Goal: Task Accomplishment & Management: Complete application form

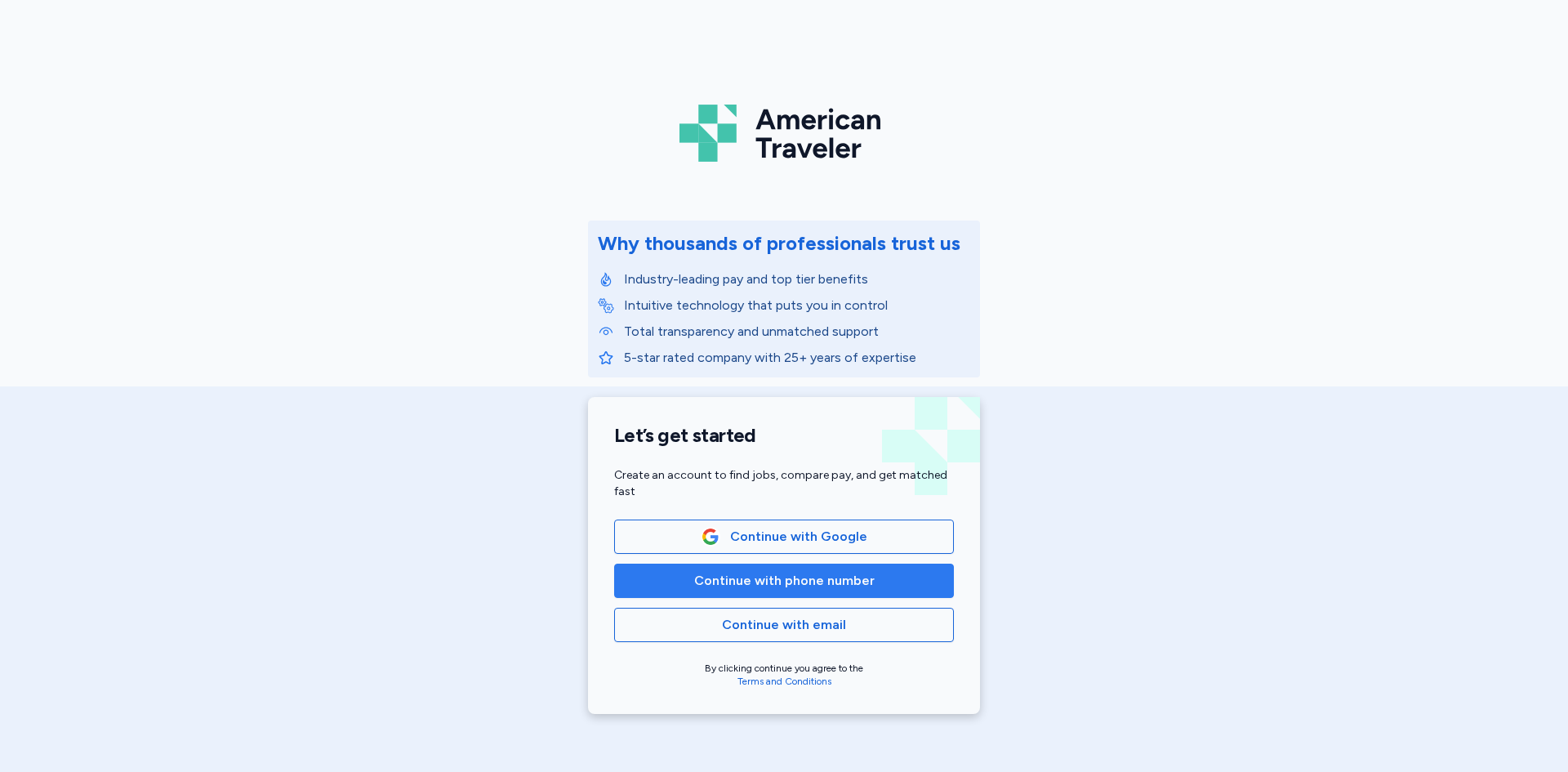
click at [735, 581] on span "Continue with phone number" at bounding box center [784, 581] width 180 height 20
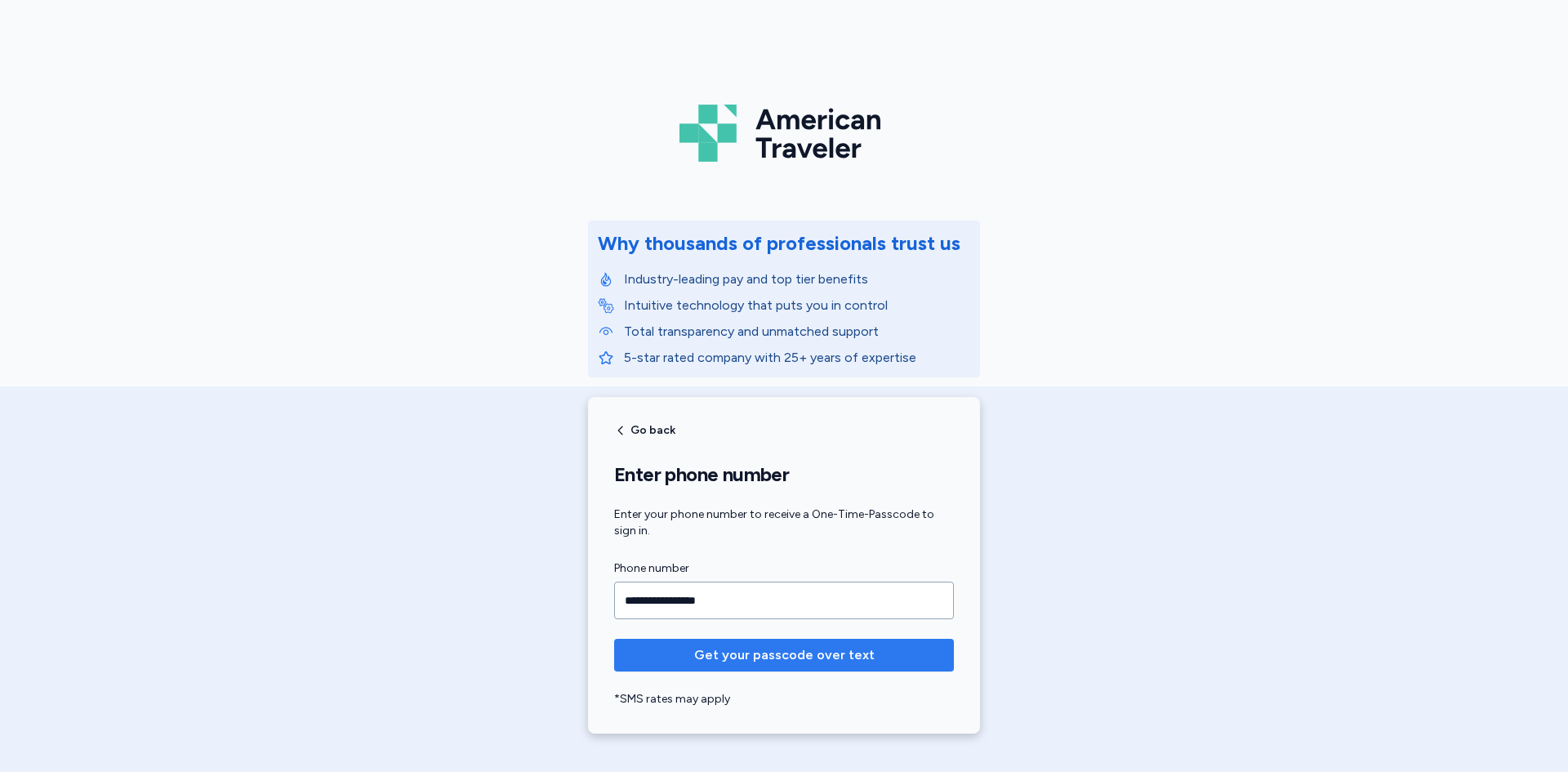
type input "**********"
click at [752, 661] on span "Get your passcode over text" at bounding box center [784, 656] width 180 height 20
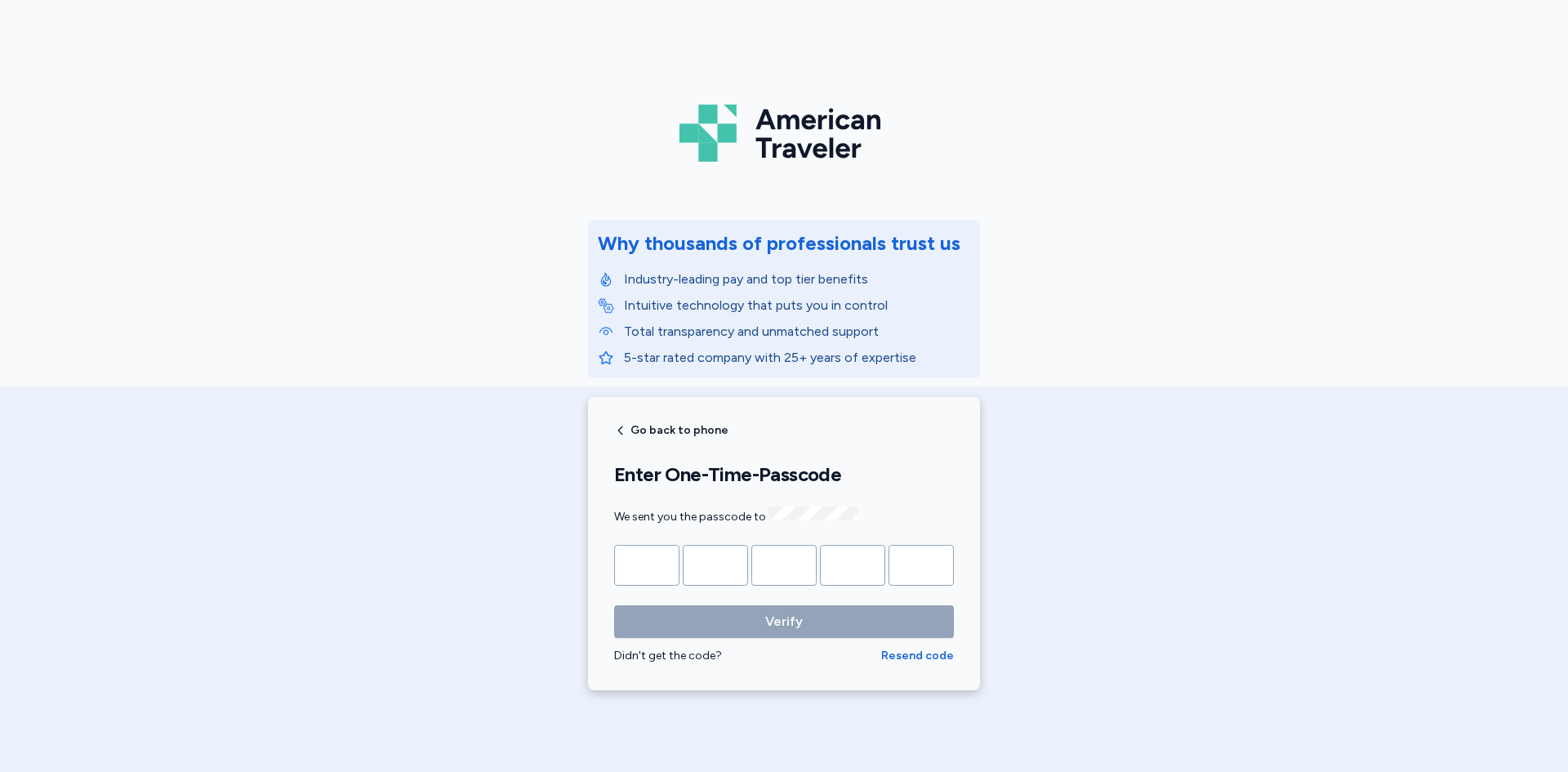
type input "*"
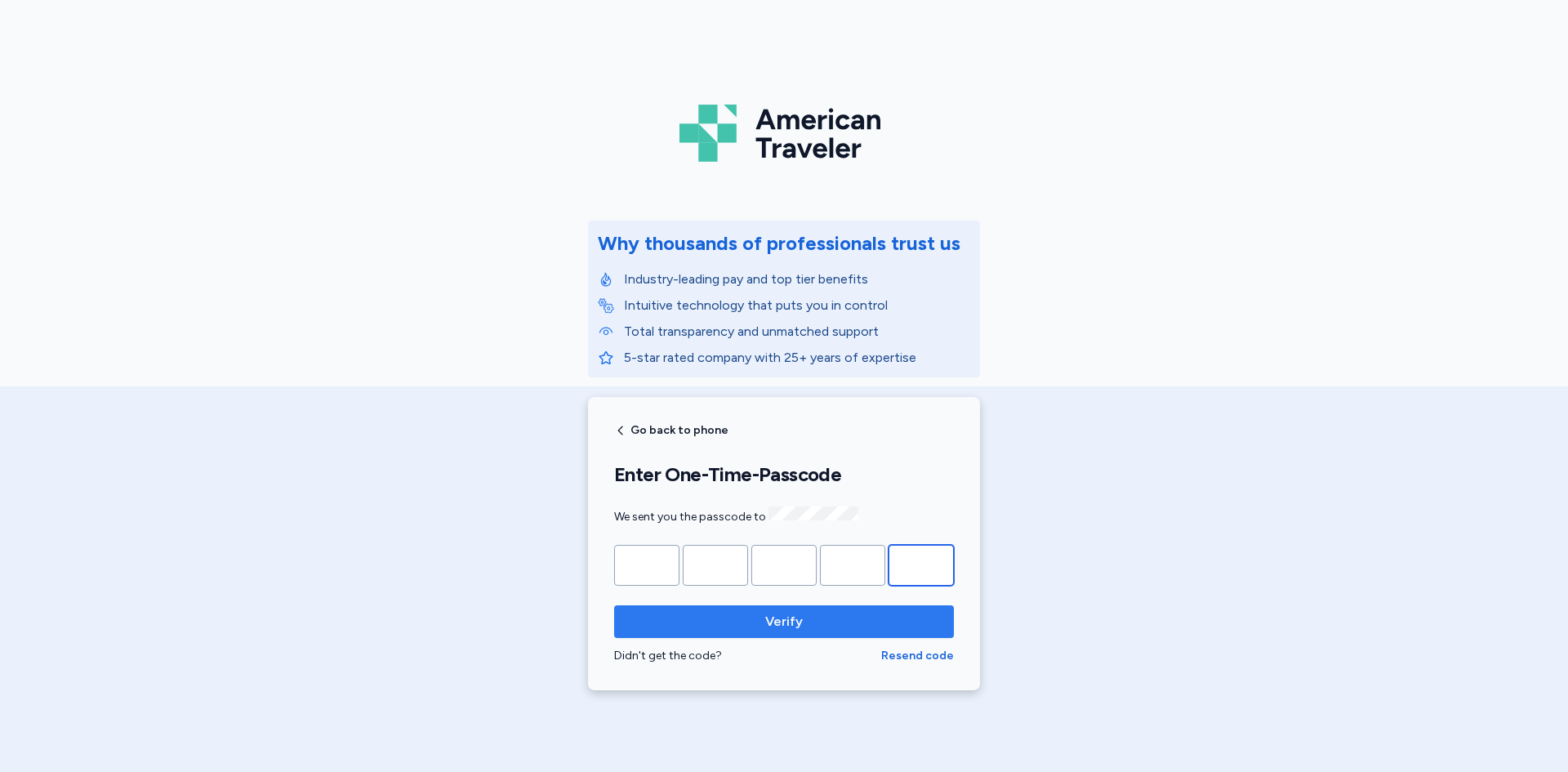
type input "*"
click at [762, 606] on button "Verify" at bounding box center [784, 621] width 340 height 32
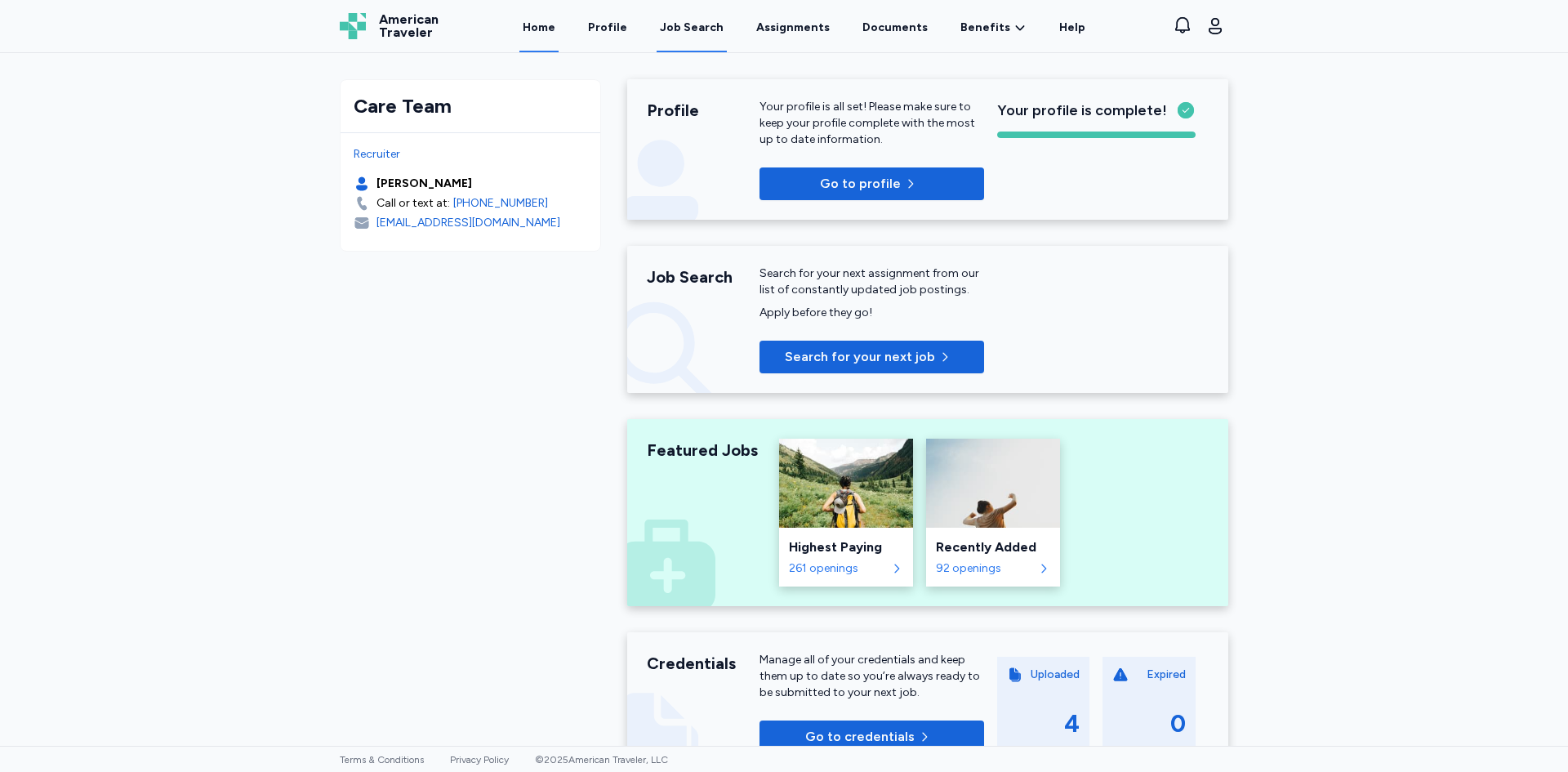
click at [697, 26] on div "Job Search" at bounding box center [692, 28] width 64 height 17
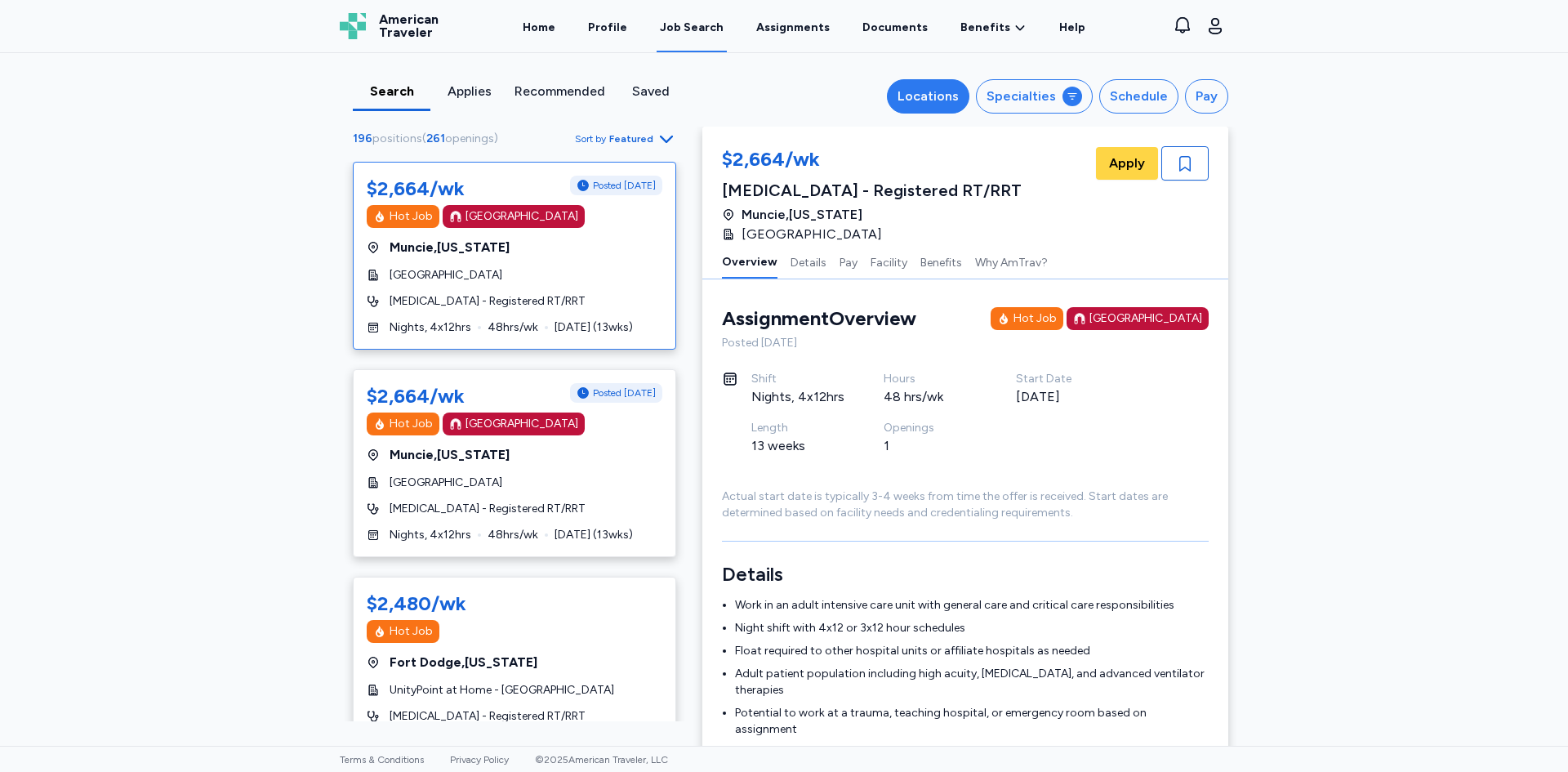
click at [930, 97] on div "Locations" at bounding box center [929, 96] width 62 height 20
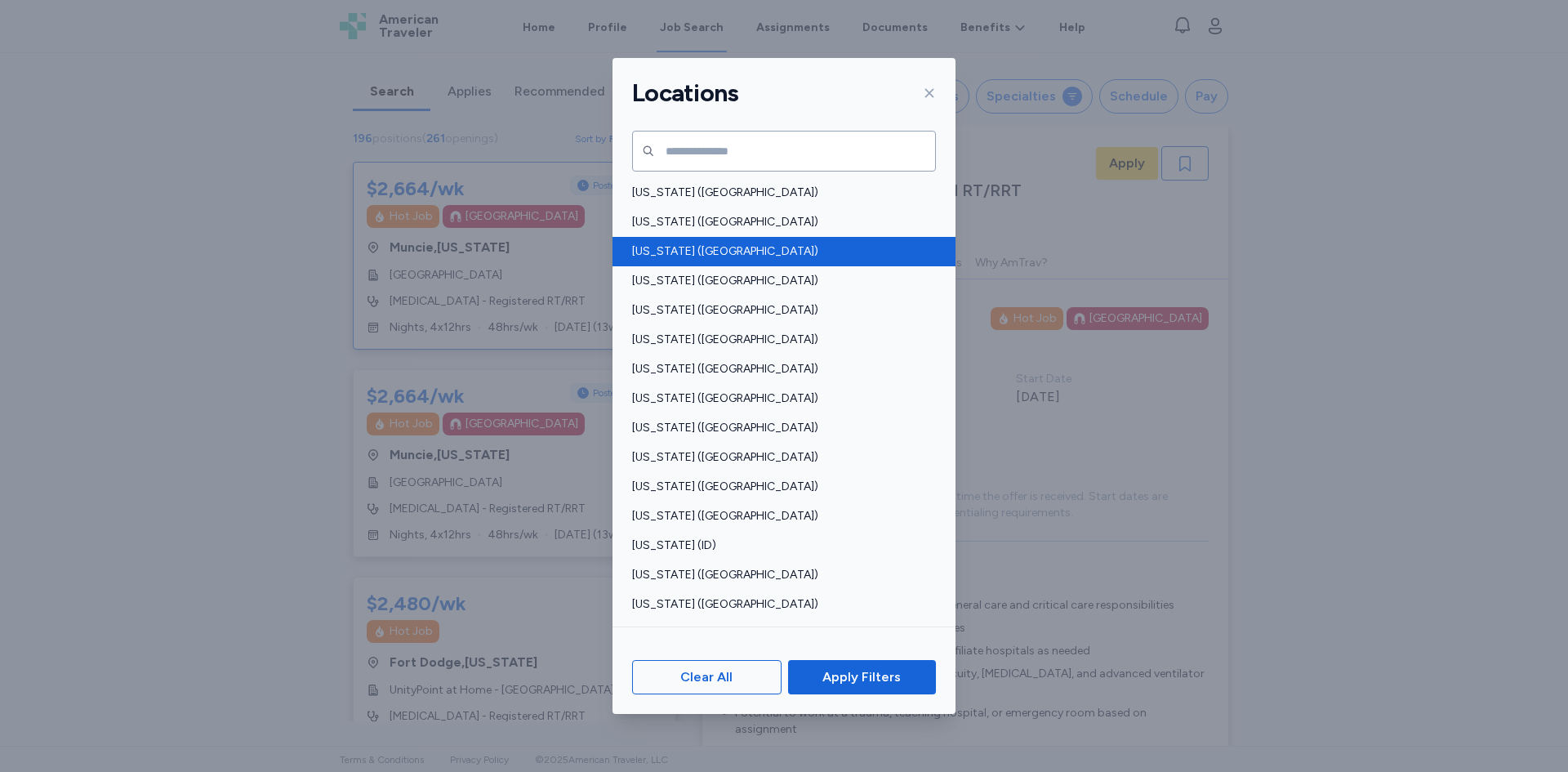
click at [675, 242] on div "[US_STATE] ([GEOGRAPHIC_DATA])" at bounding box center [784, 251] width 343 height 29
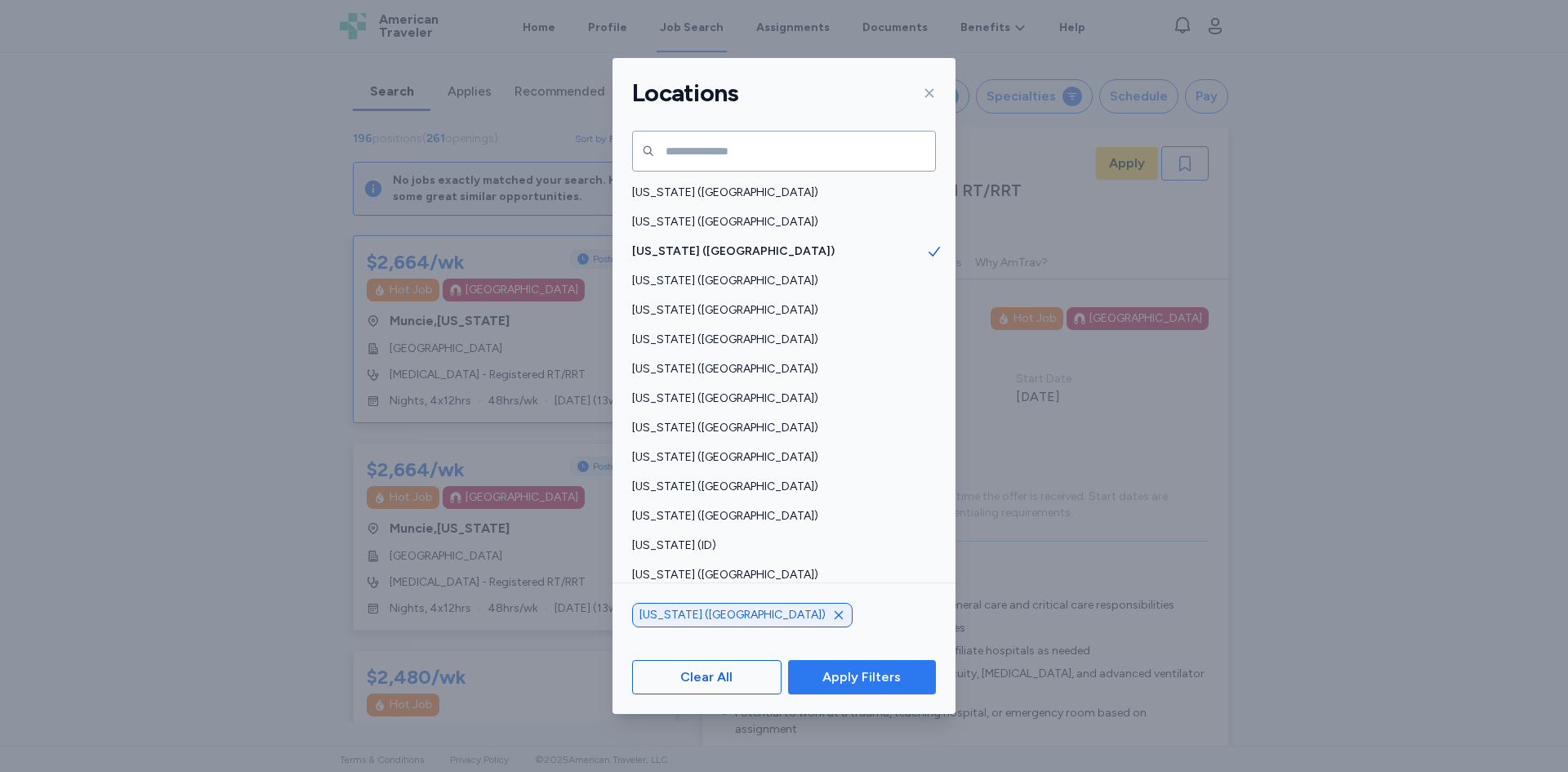
click at [852, 675] on span "Apply Filters" at bounding box center [861, 678] width 78 height 20
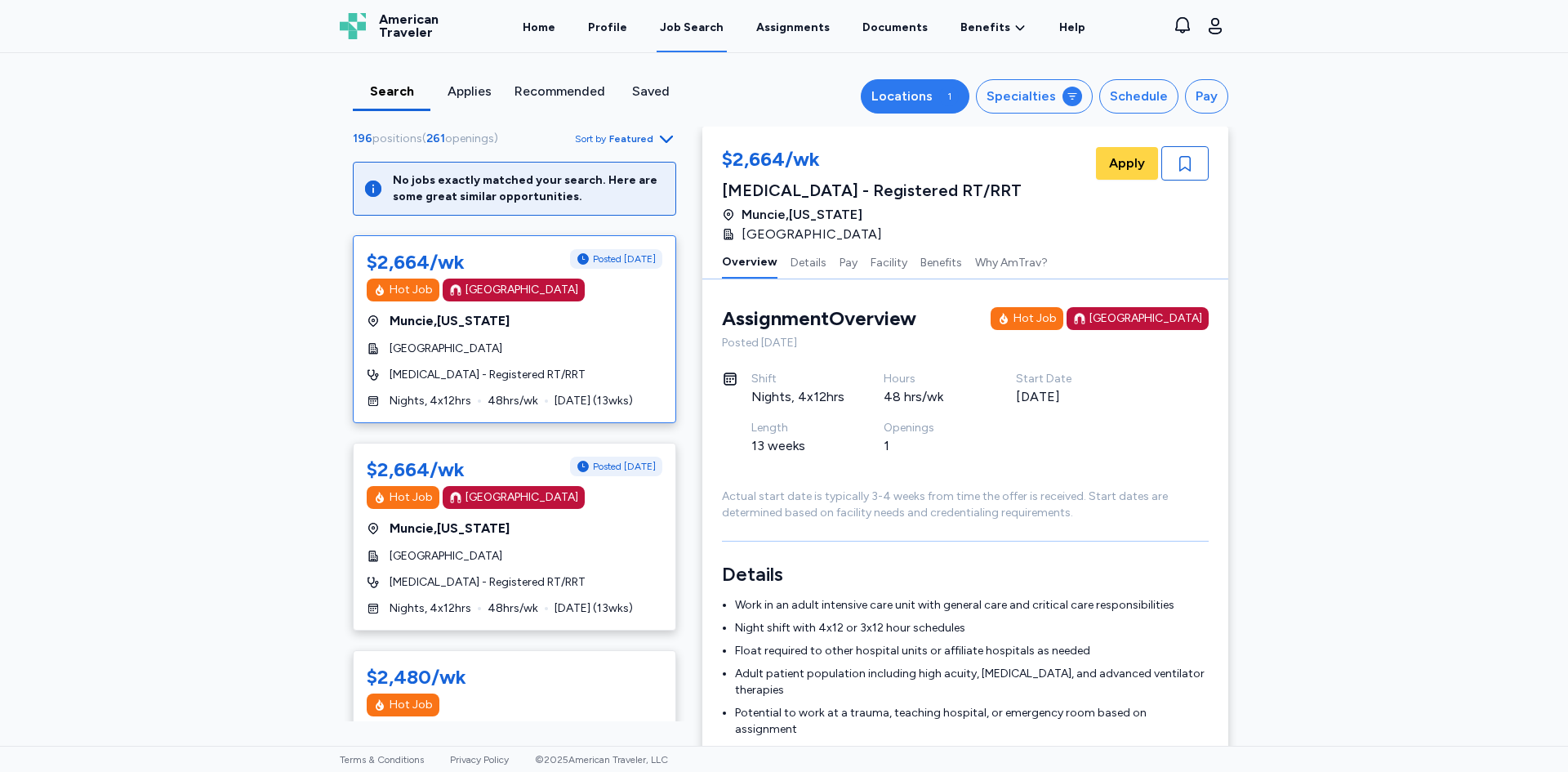
click at [942, 95] on div "1" at bounding box center [949, 96] width 20 height 20
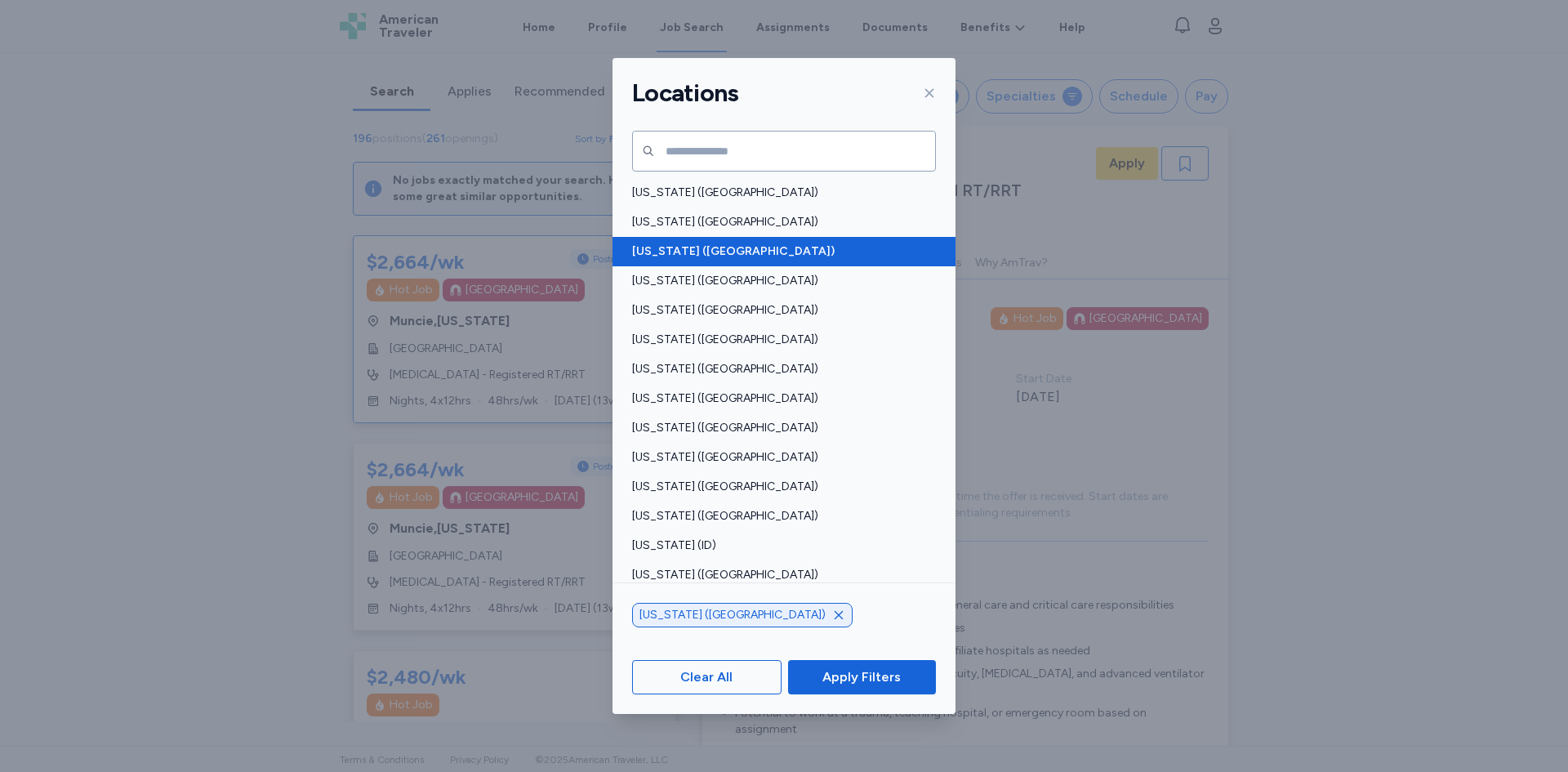
click at [715, 248] on span "[US_STATE] ([GEOGRAPHIC_DATA])" at bounding box center [779, 252] width 294 height 17
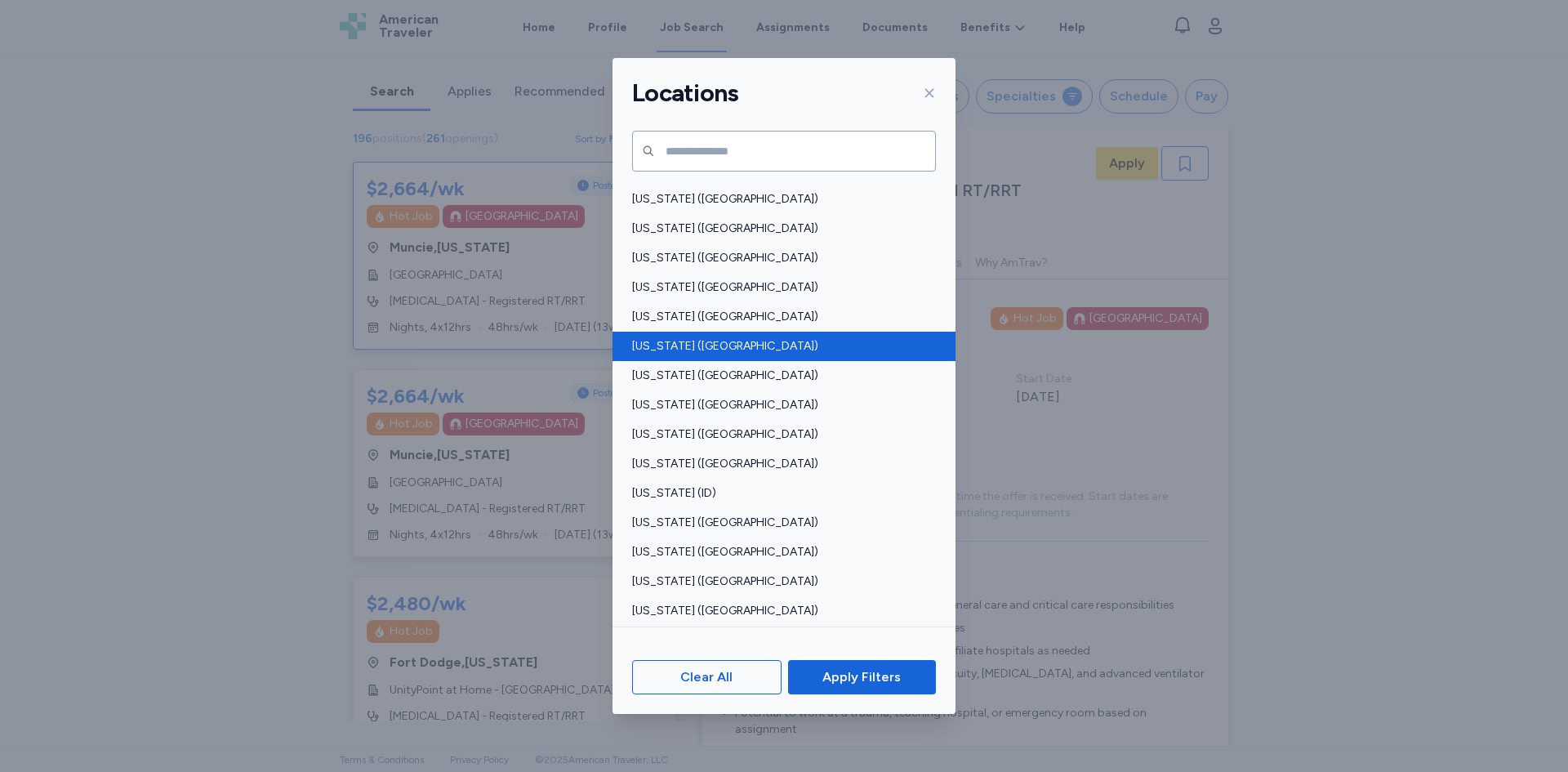
scroll to position [82, 0]
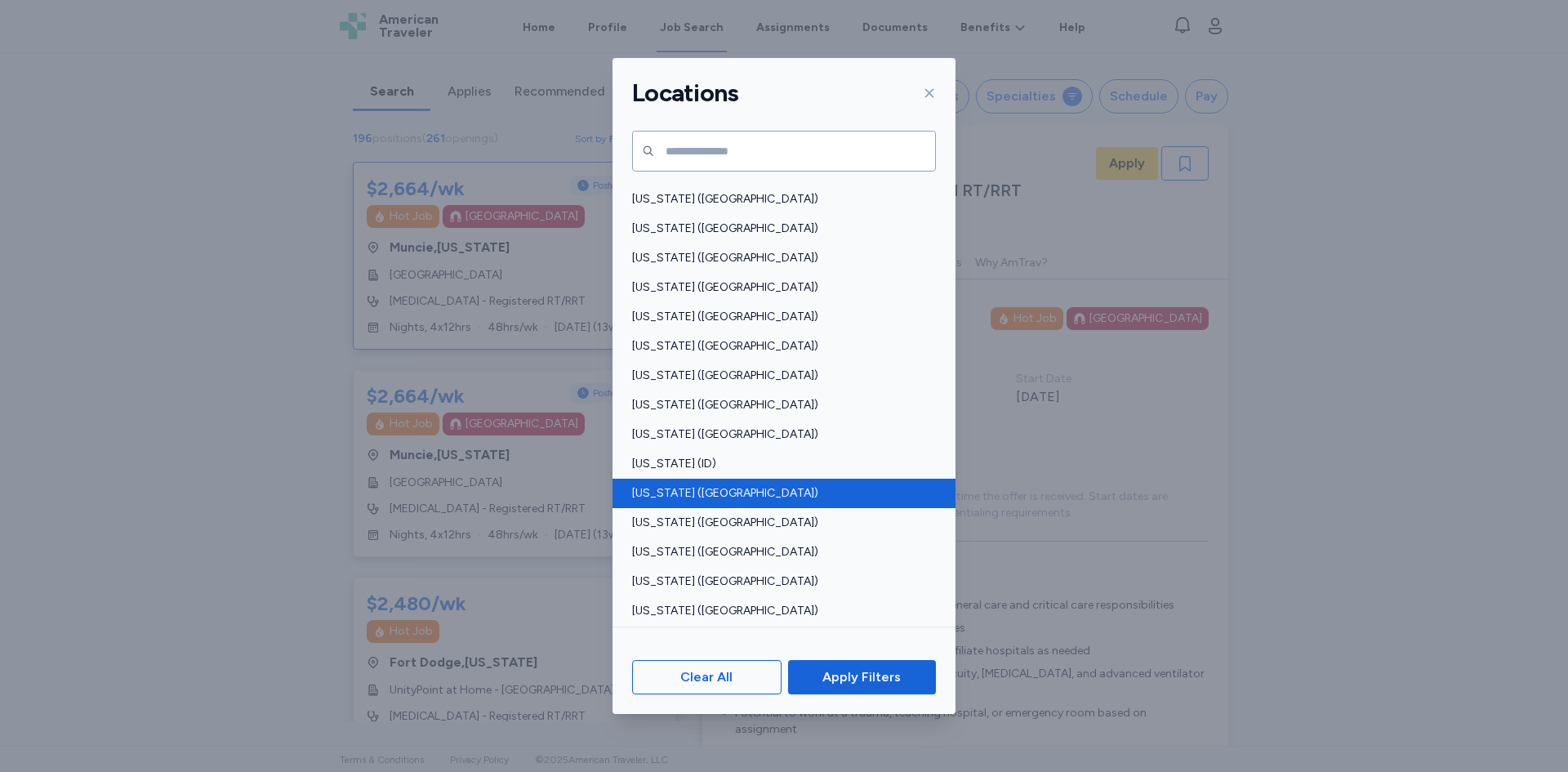
click at [665, 494] on span "[US_STATE] ([GEOGRAPHIC_DATA])" at bounding box center [779, 494] width 294 height 17
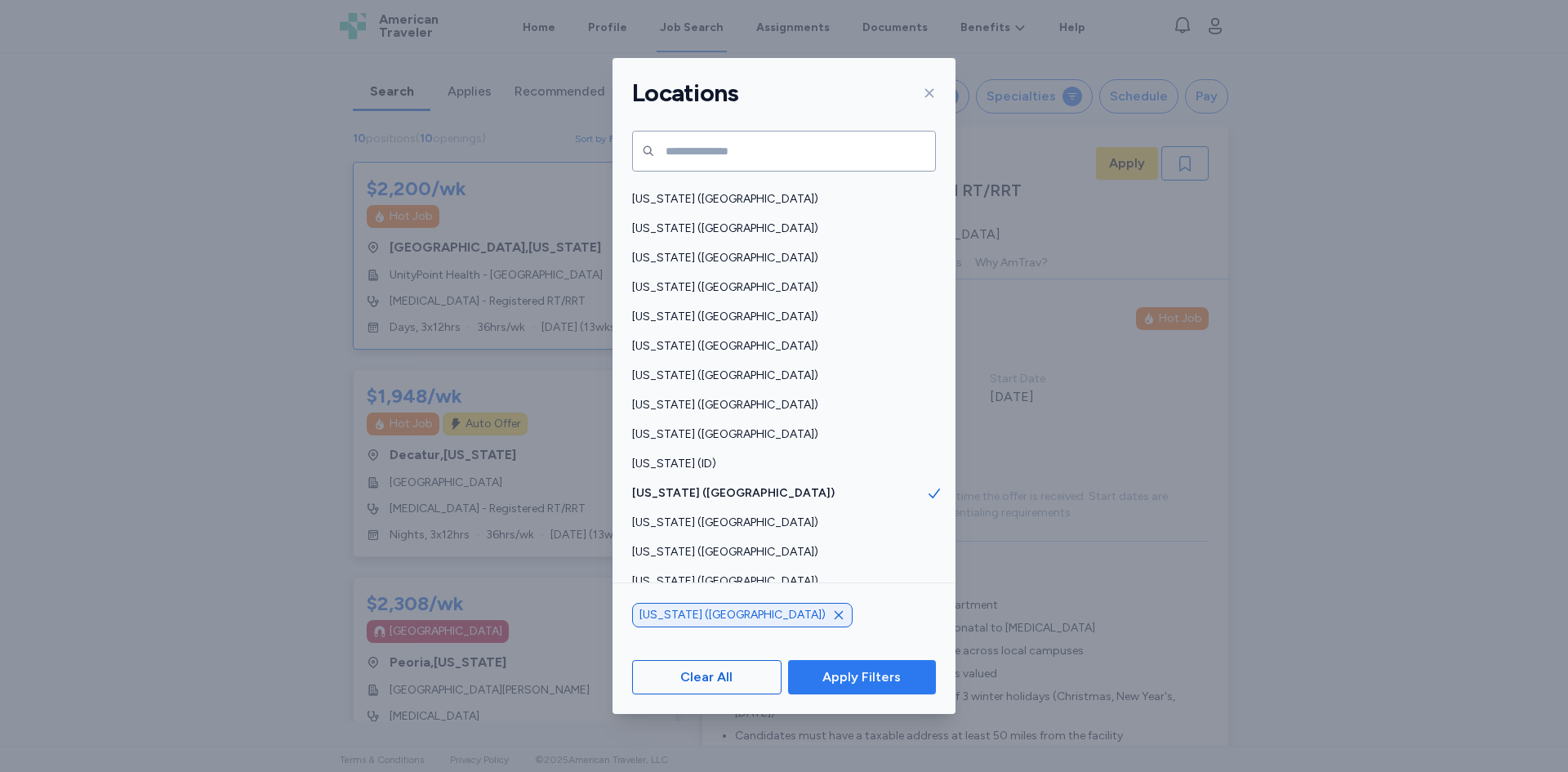
scroll to position [2, 0]
click at [855, 671] on span "Apply Filters" at bounding box center [861, 678] width 78 height 20
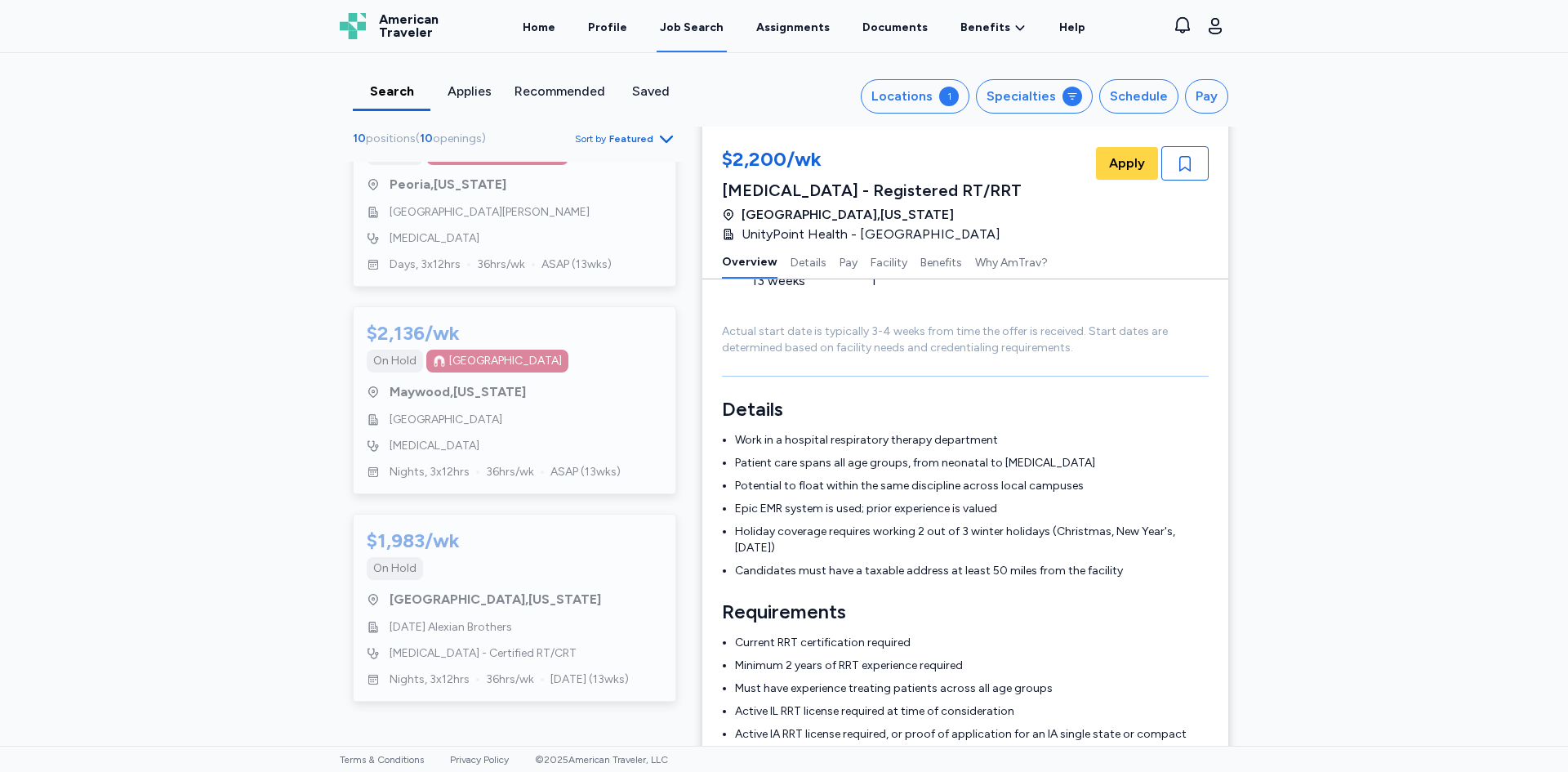
scroll to position [0, 0]
